Goal: Information Seeking & Learning: Learn about a topic

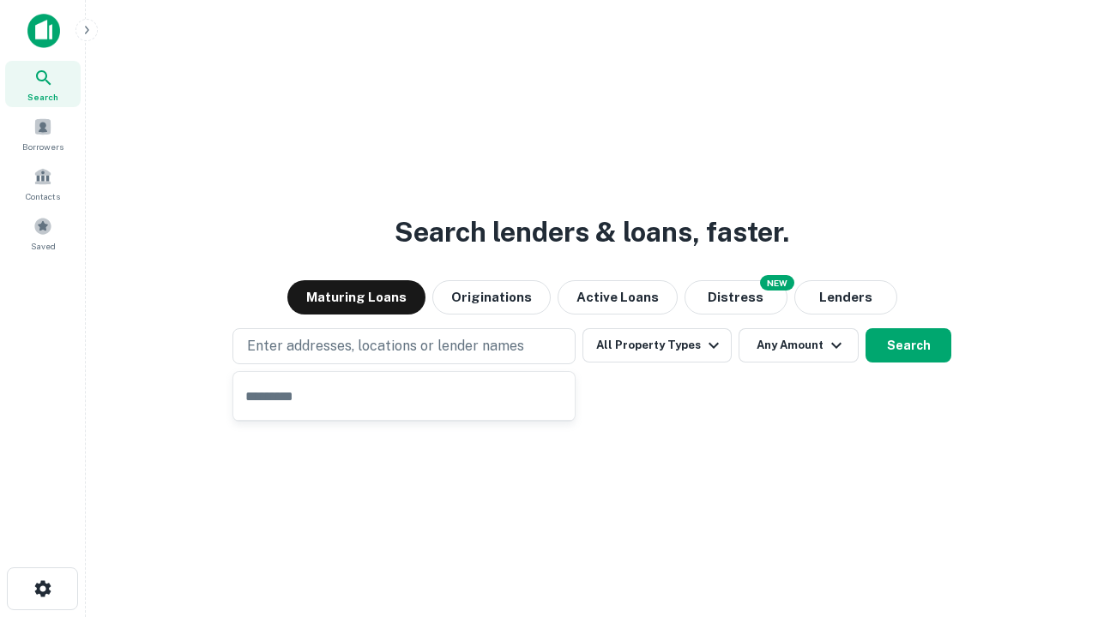
type input "**********"
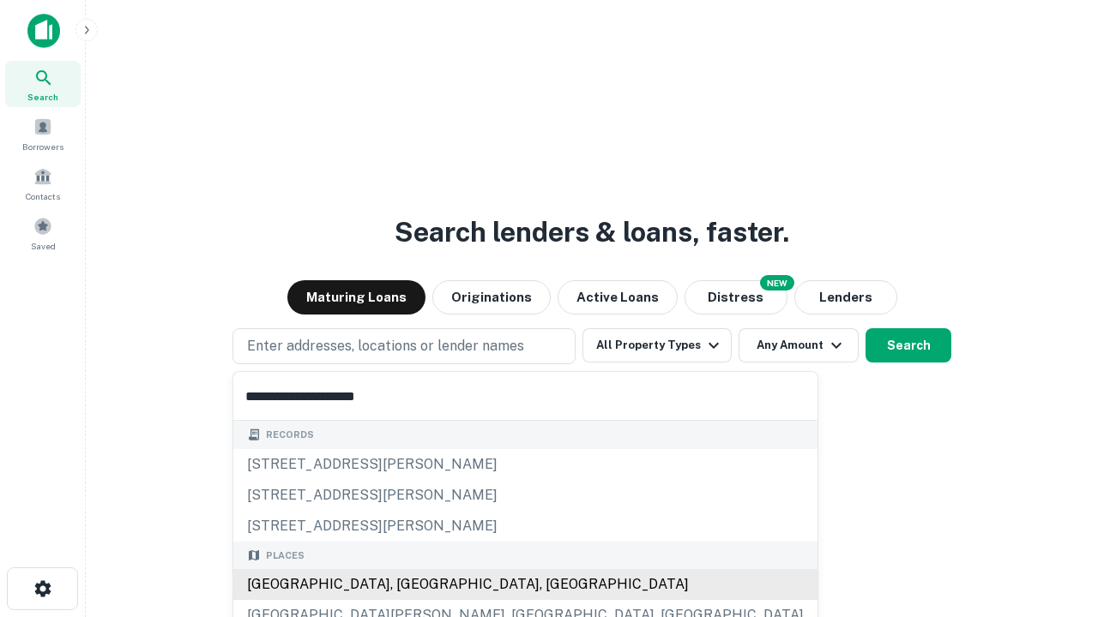
click at [410, 585] on div "[GEOGRAPHIC_DATA], [GEOGRAPHIC_DATA], [GEOGRAPHIC_DATA]" at bounding box center [525, 584] width 584 height 31
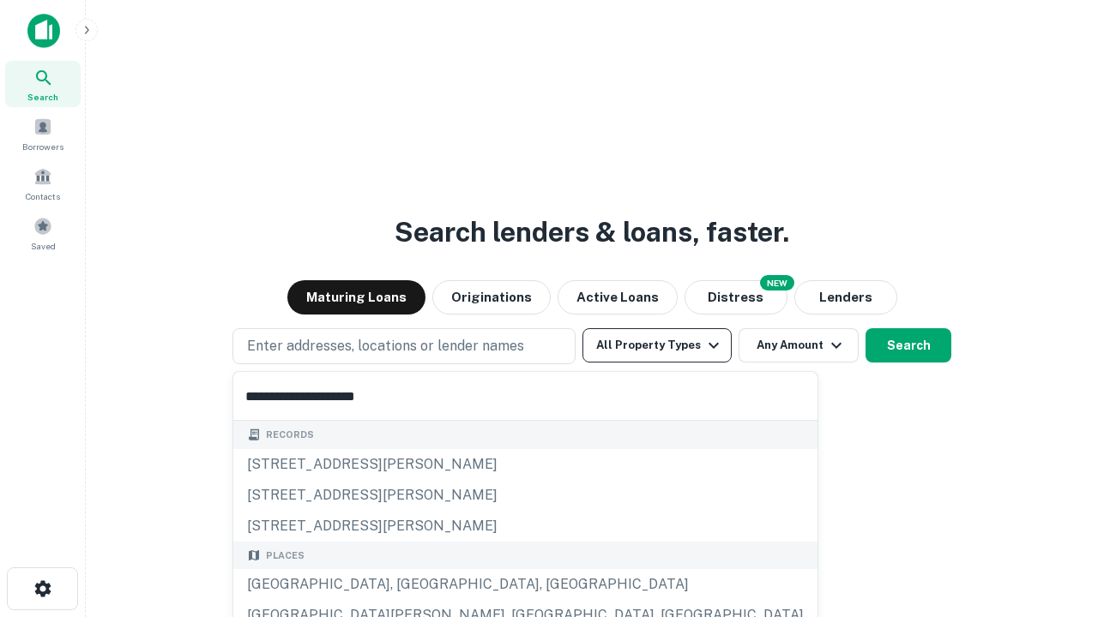
click at [657, 346] on button "All Property Types" at bounding box center [656, 345] width 149 height 34
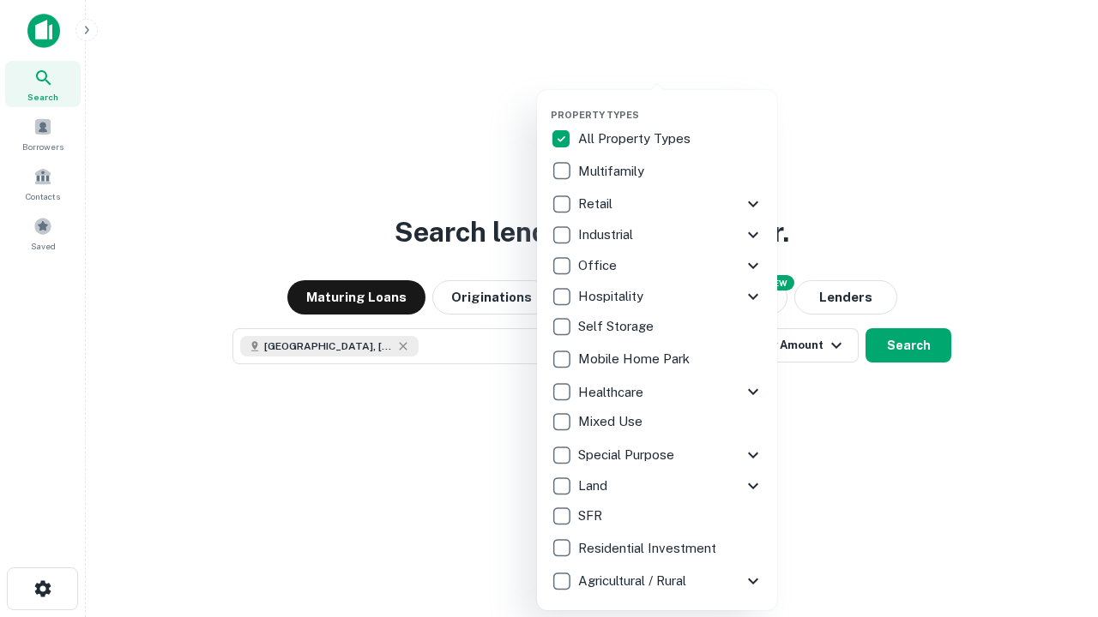
click at [671, 104] on button "button" at bounding box center [670, 104] width 240 height 1
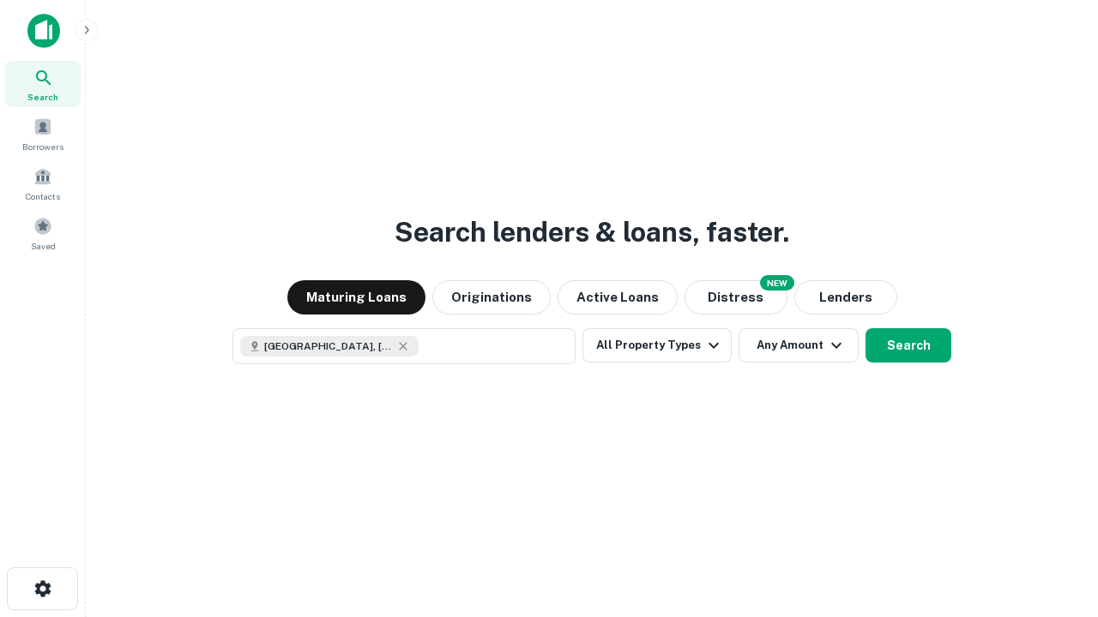
scroll to position [27, 0]
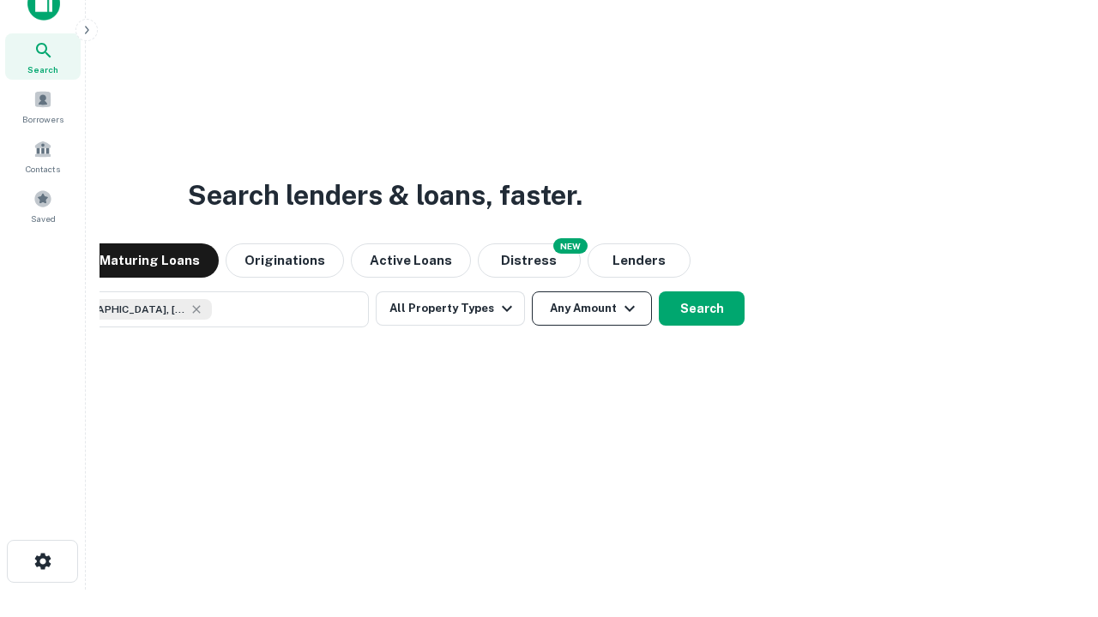
click at [532, 292] on button "Any Amount" at bounding box center [592, 309] width 120 height 34
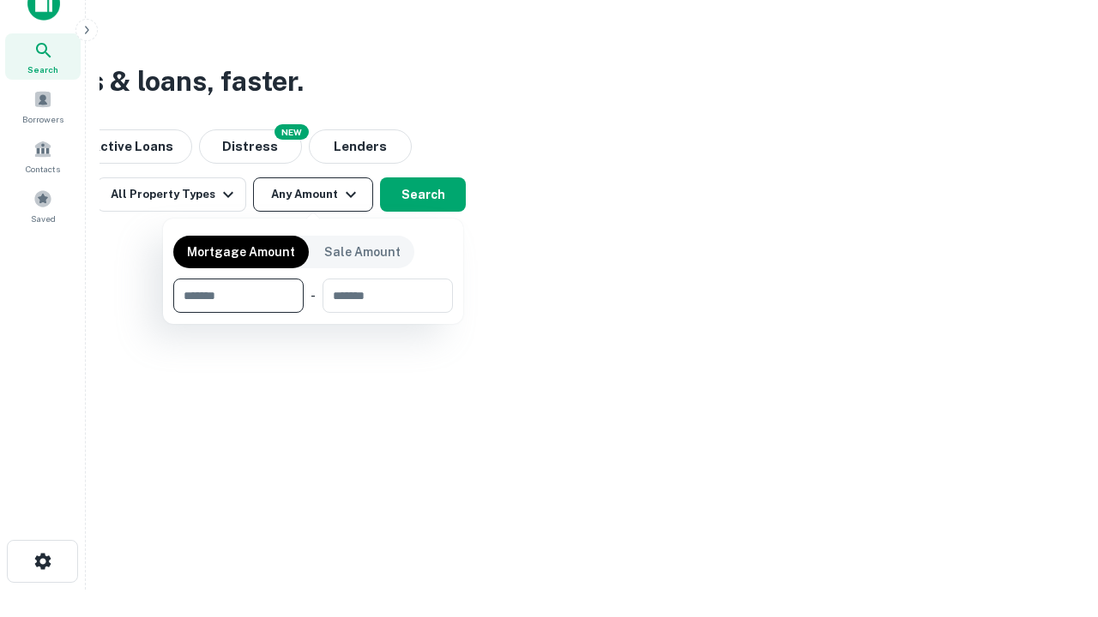
type input "*******"
click at [313, 313] on button "button" at bounding box center [313, 313] width 280 height 1
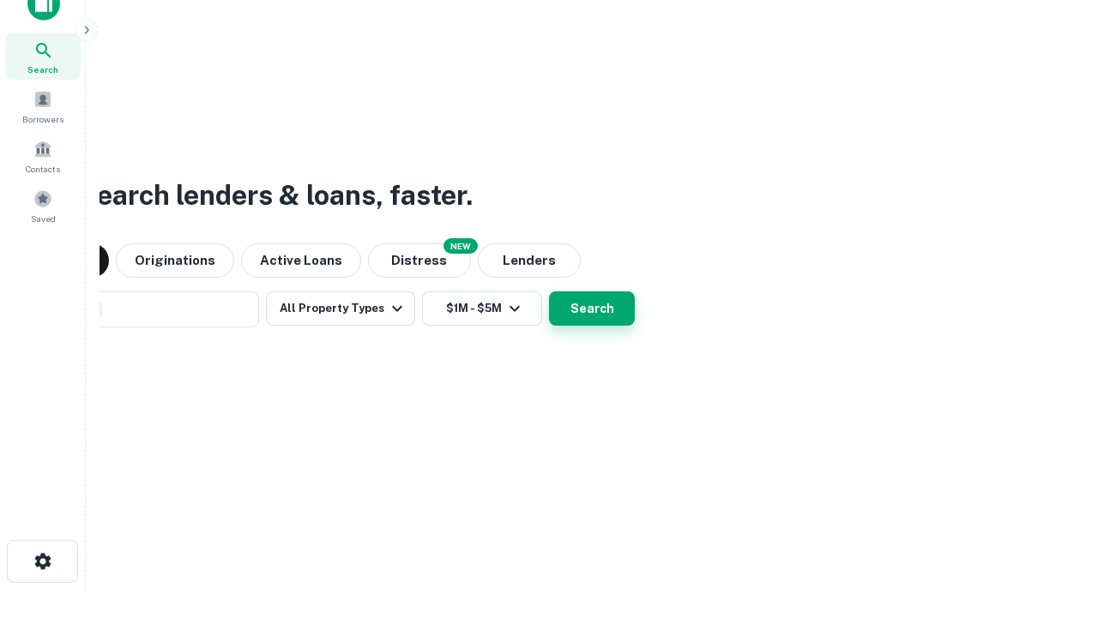
click at [549, 292] on button "Search" at bounding box center [592, 309] width 86 height 34
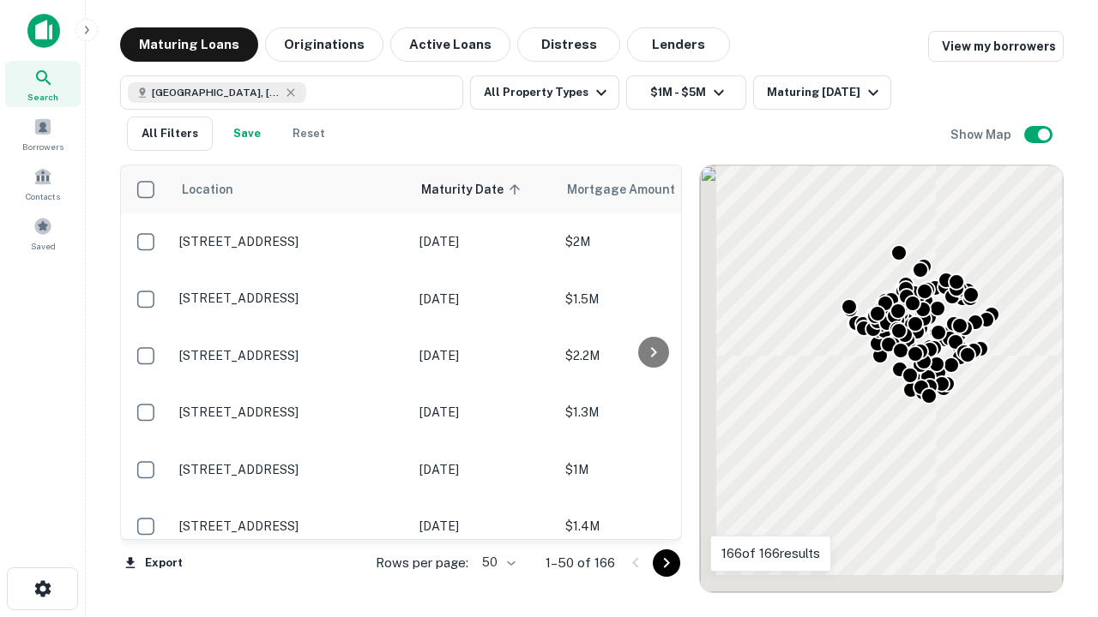
click at [496, 562] on body "Search Borrowers Contacts Saved Maturing Loans Originations Active Loans Distre…" at bounding box center [549, 308] width 1098 height 617
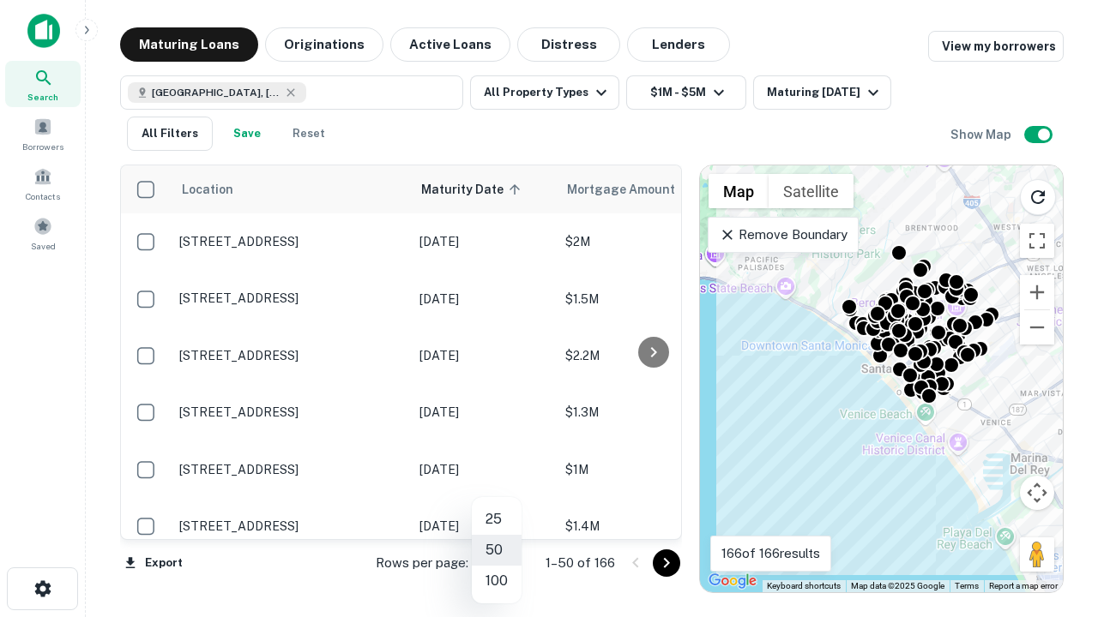
click at [496, 520] on li "25" at bounding box center [497, 519] width 50 height 31
